Goal: Use online tool/utility: Utilize a website feature to perform a specific function

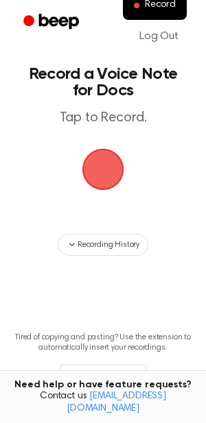
click at [109, 176] on span "button" at bounding box center [103, 169] width 38 height 38
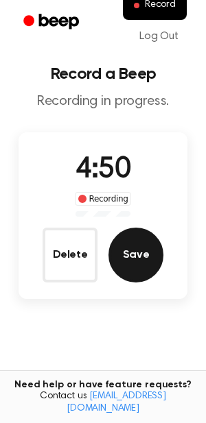
click at [118, 250] on button "Save" at bounding box center [135, 255] width 55 height 55
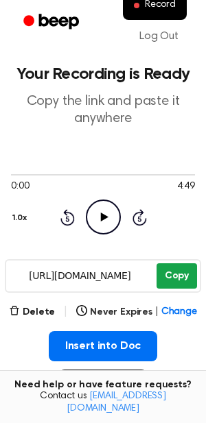
click at [177, 282] on button "Copy" at bounding box center [176, 276] width 40 height 25
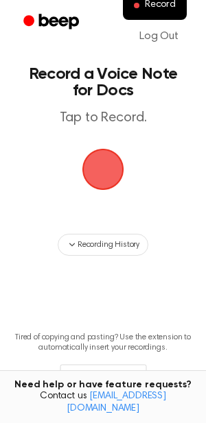
click at [106, 165] on span "button" at bounding box center [102, 169] width 55 height 55
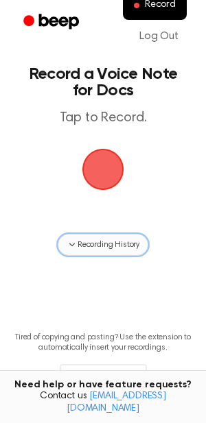
click at [113, 250] on span "Recording History" at bounding box center [109, 245] width 62 height 12
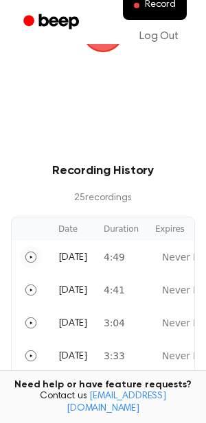
scroll to position [139, 0]
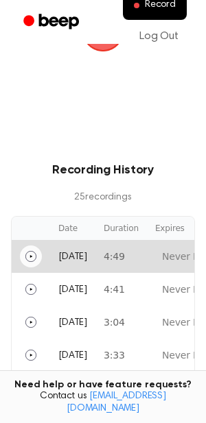
click at [30, 257] on icon "Play" at bounding box center [30, 256] width 11 height 11
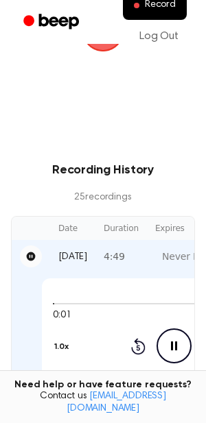
click at [30, 257] on icon "Pause" at bounding box center [30, 256] width 11 height 11
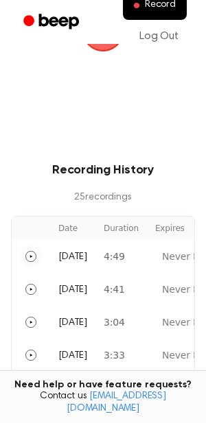
scroll to position [0, 0]
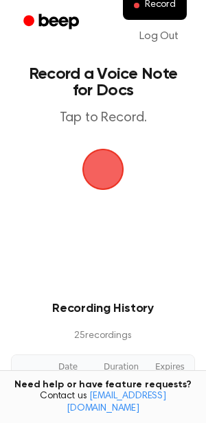
click at [91, 173] on span "button" at bounding box center [103, 169] width 38 height 38
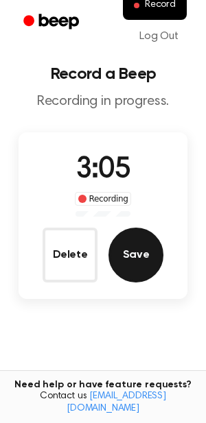
click at [137, 259] on button "Save" at bounding box center [135, 255] width 55 height 55
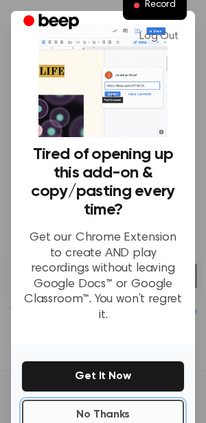
click at [121, 400] on button "No Thanks" at bounding box center [103, 415] width 162 height 30
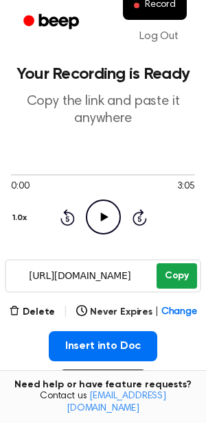
click at [178, 279] on button "Copy" at bounding box center [176, 276] width 40 height 25
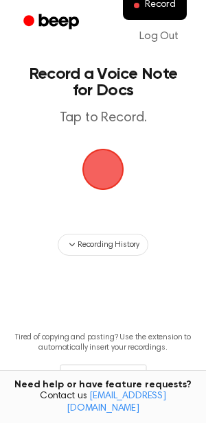
click at [108, 173] on span "button" at bounding box center [103, 169] width 38 height 38
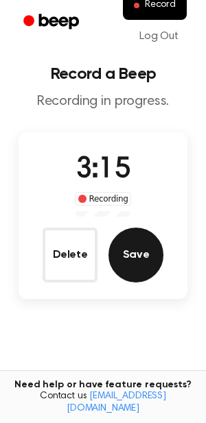
click at [127, 266] on button "Save" at bounding box center [135, 255] width 55 height 55
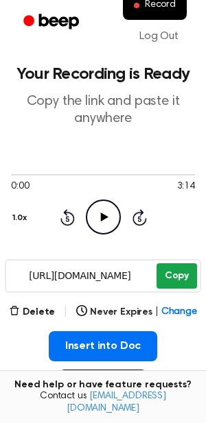
click at [185, 281] on button "Copy" at bounding box center [176, 276] width 40 height 25
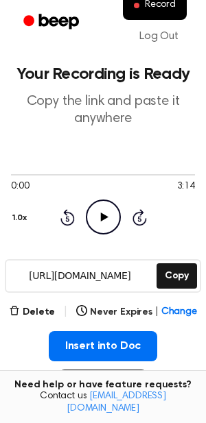
scroll to position [62, 0]
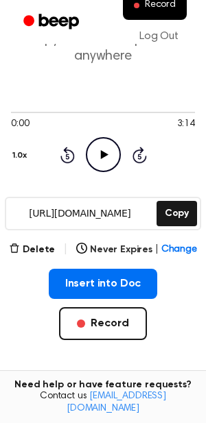
click at [113, 345] on div "Insert into Doc Record" at bounding box center [103, 326] width 184 height 115
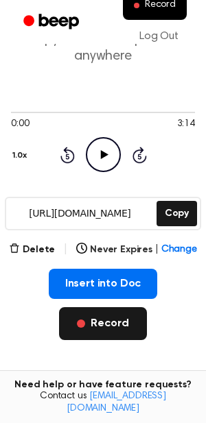
click at [91, 318] on button "Record" at bounding box center [102, 323] width 87 height 33
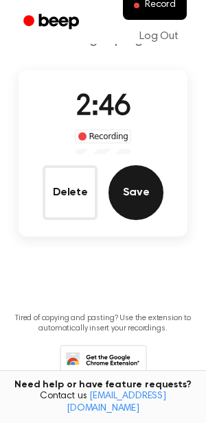
click at [152, 191] on button "Save" at bounding box center [135, 192] width 55 height 55
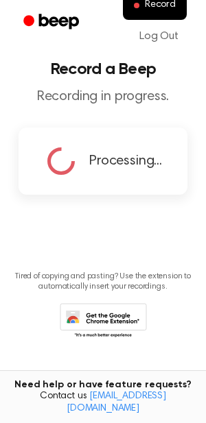
scroll to position [0, 0]
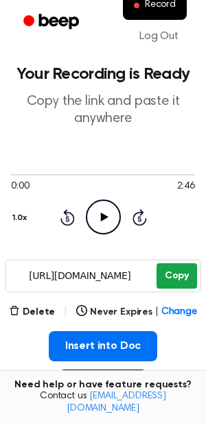
click at [170, 275] on button "Copy" at bounding box center [176, 276] width 40 height 25
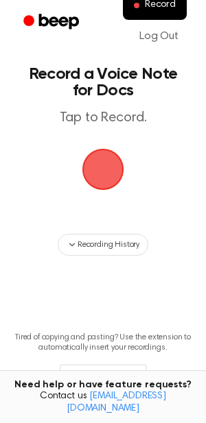
click at [77, 181] on span "button" at bounding box center [103, 169] width 77 height 77
click at [99, 177] on span "button" at bounding box center [102, 169] width 75 height 75
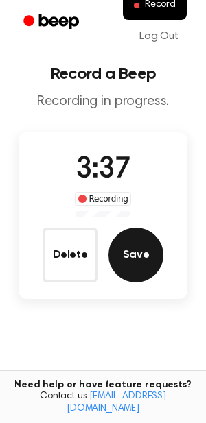
click at [154, 241] on button "Save" at bounding box center [135, 255] width 55 height 55
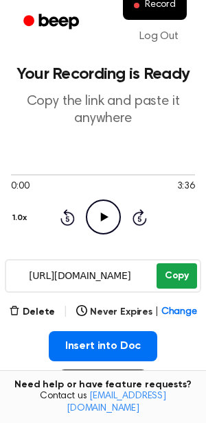
click at [176, 268] on button "Copy" at bounding box center [176, 276] width 40 height 25
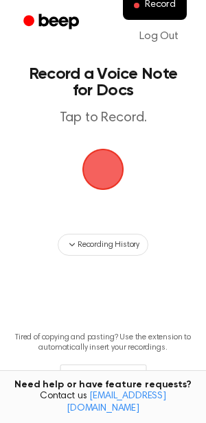
click at [119, 159] on span "button" at bounding box center [103, 169] width 38 height 38
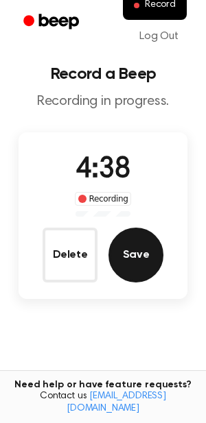
click at [130, 239] on button "Save" at bounding box center [135, 255] width 55 height 55
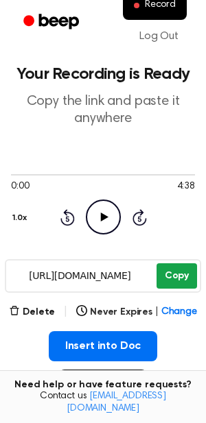
click at [175, 279] on button "Copy" at bounding box center [176, 276] width 40 height 25
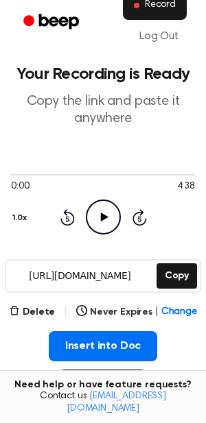
click at [147, 8] on span "Record" at bounding box center [160, 5] width 31 height 12
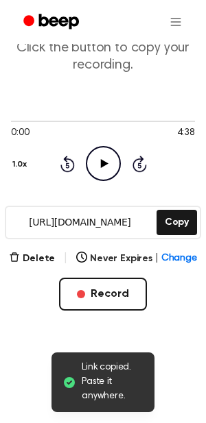
scroll to position [106, 0]
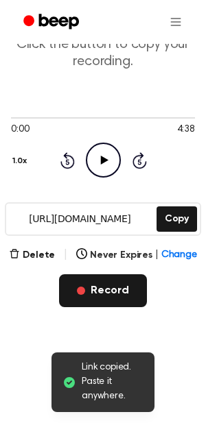
click at [74, 301] on button "Record" at bounding box center [102, 291] width 87 height 33
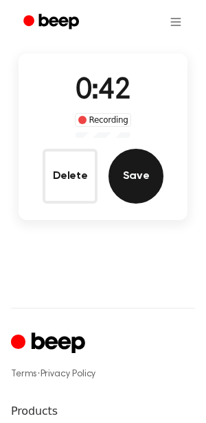
click at [122, 166] on button "Save" at bounding box center [135, 176] width 55 height 55
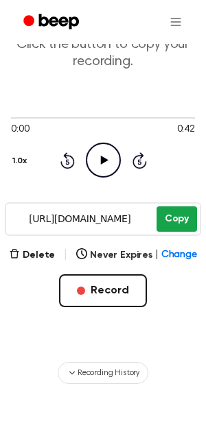
click at [168, 222] on button "Copy" at bounding box center [176, 219] width 40 height 25
